Goal: Book appointment/travel/reservation

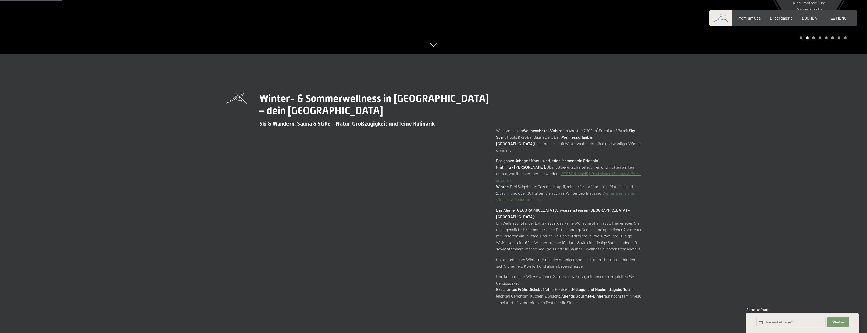
scroll to position [279, 0]
click at [605, 171] on link "Zimmer & Preise ansehen" at bounding box center [568, 176] width 145 height 11
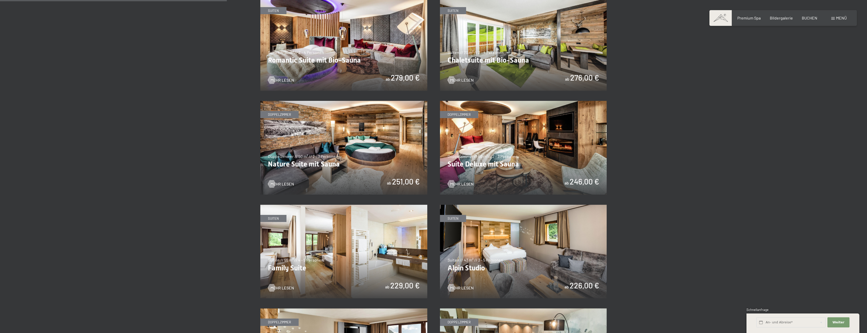
scroll to position [457, 0]
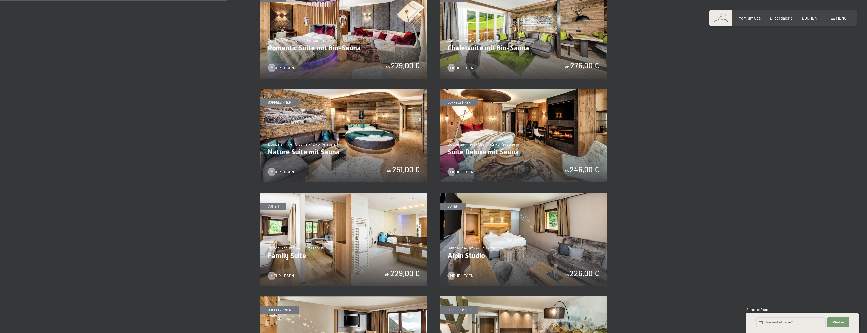
click at [486, 155] on img at bounding box center [523, 136] width 167 height 94
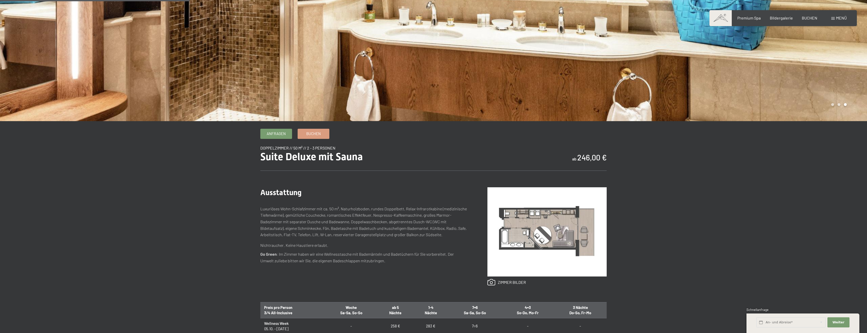
scroll to position [127, 0]
